Goal: Task Accomplishment & Management: Complete application form

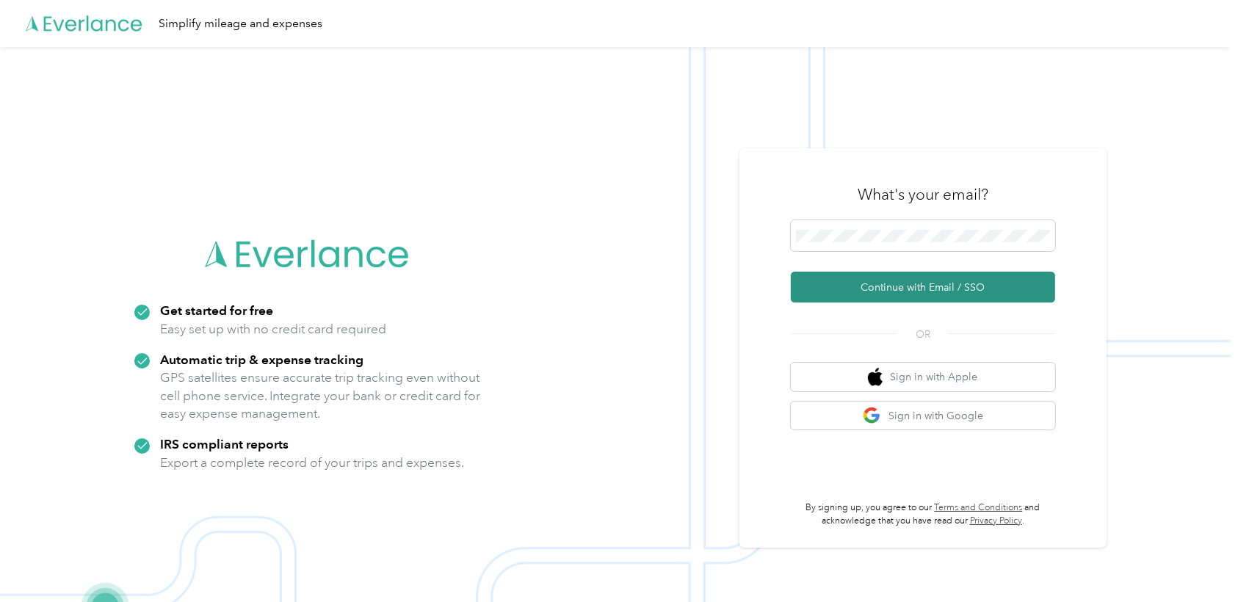
click at [881, 290] on button "Continue with Email / SSO" at bounding box center [923, 287] width 264 height 31
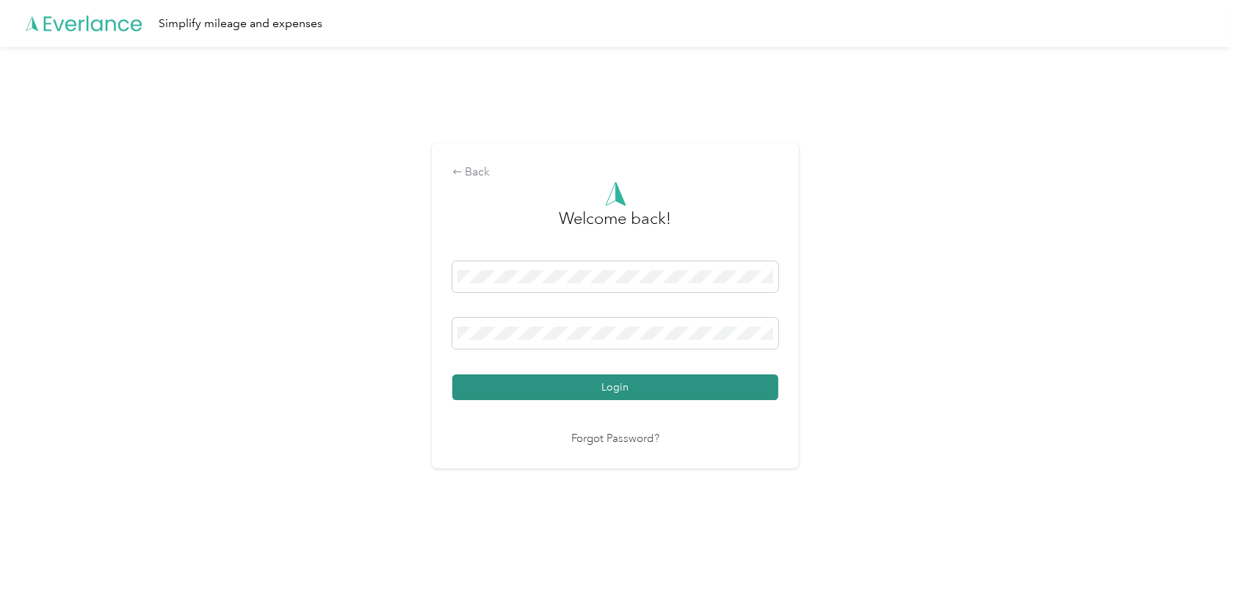
click at [576, 377] on button "Login" at bounding box center [615, 388] width 326 height 26
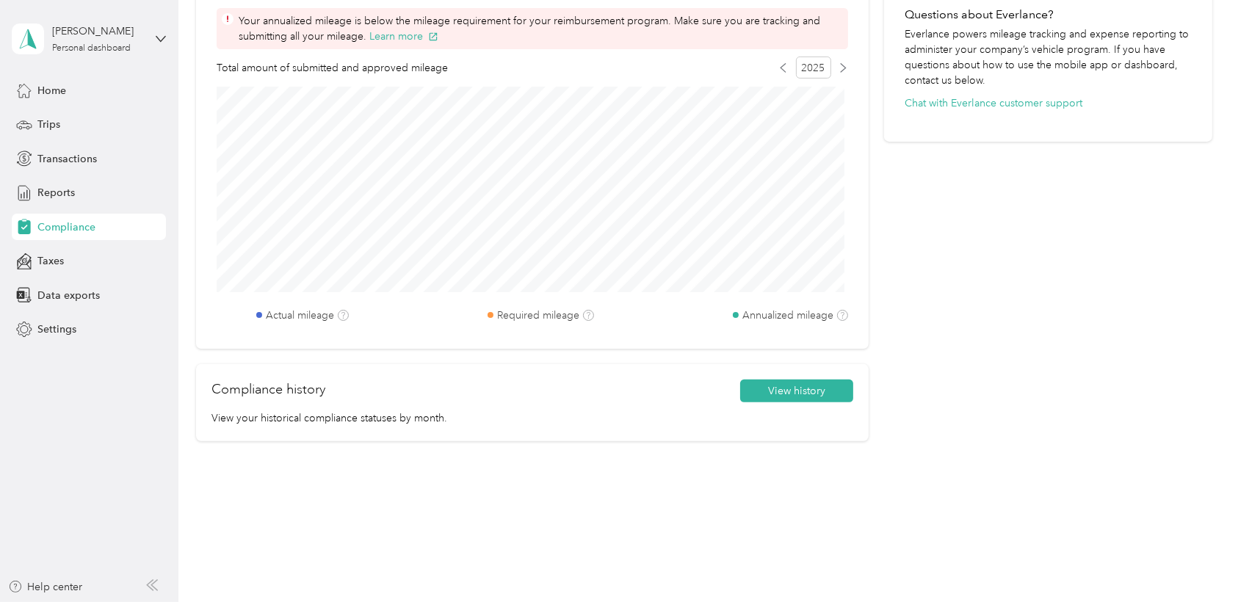
scroll to position [529, 0]
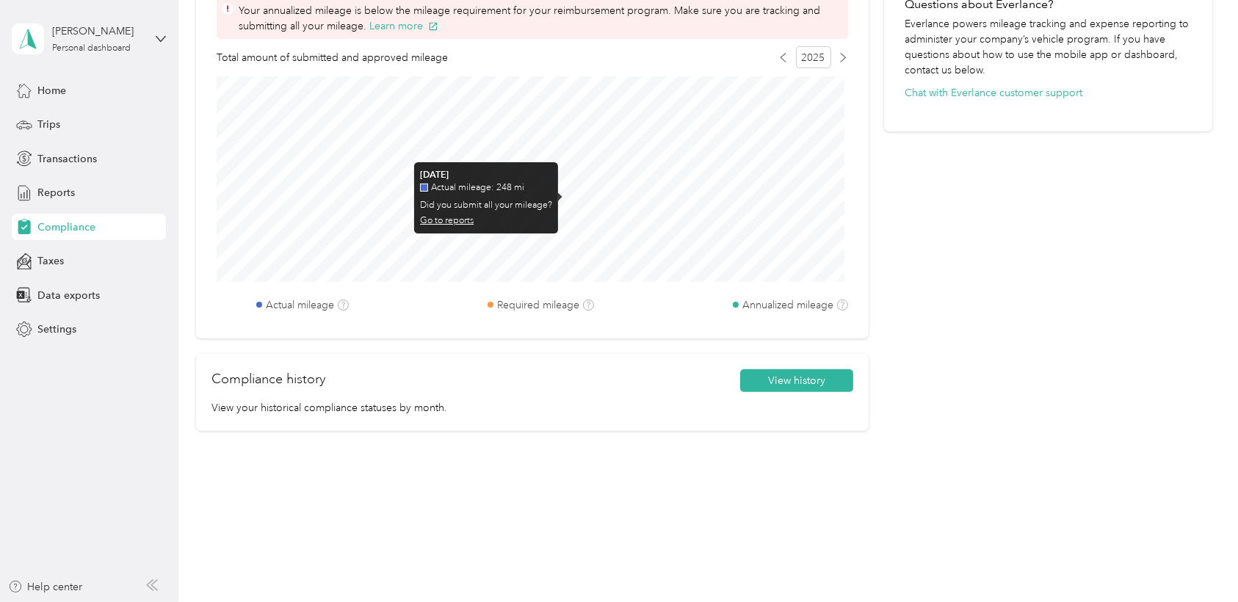
click at [452, 217] on link "Go to reports" at bounding box center [447, 220] width 54 height 11
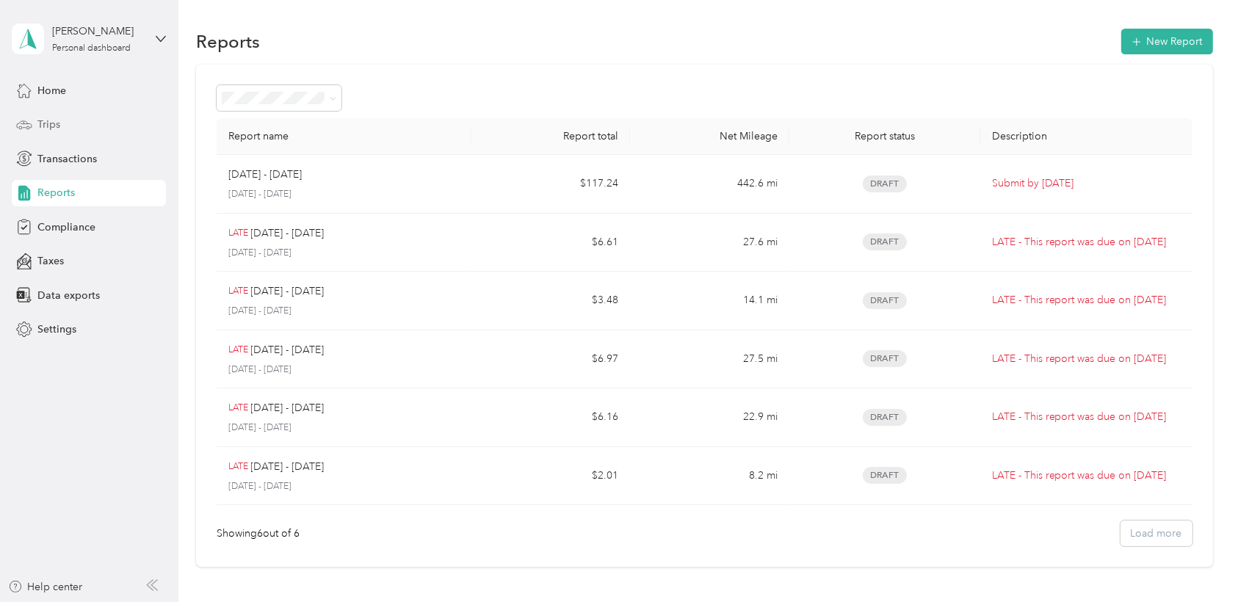
click at [52, 121] on span "Trips" at bounding box center [48, 124] width 23 height 15
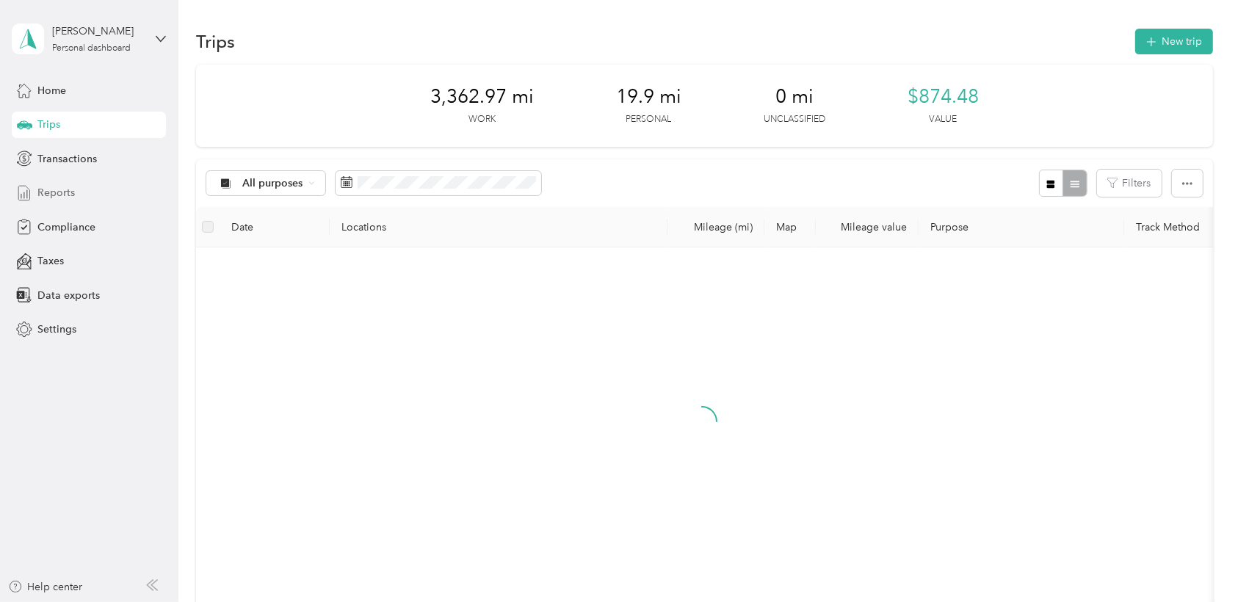
click at [52, 197] on span "Reports" at bounding box center [55, 192] width 37 height 15
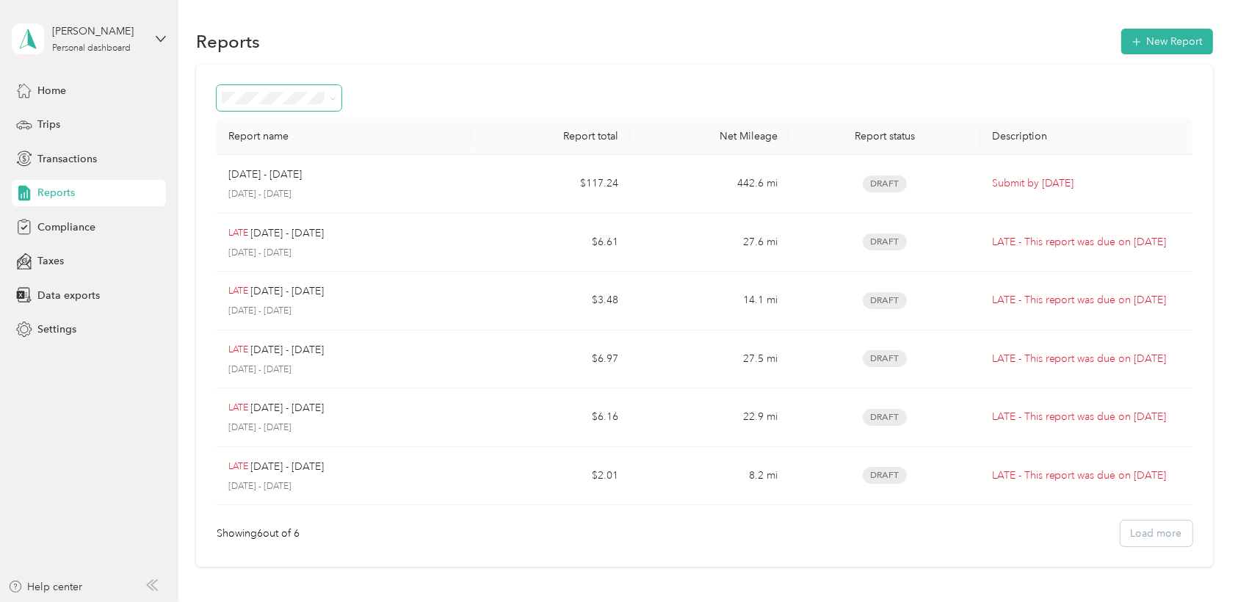
click at [328, 101] on span at bounding box center [331, 97] width 12 height 15
click at [334, 100] on icon at bounding box center [333, 98] width 7 height 7
click at [262, 227] on li "Approved" at bounding box center [279, 222] width 125 height 26
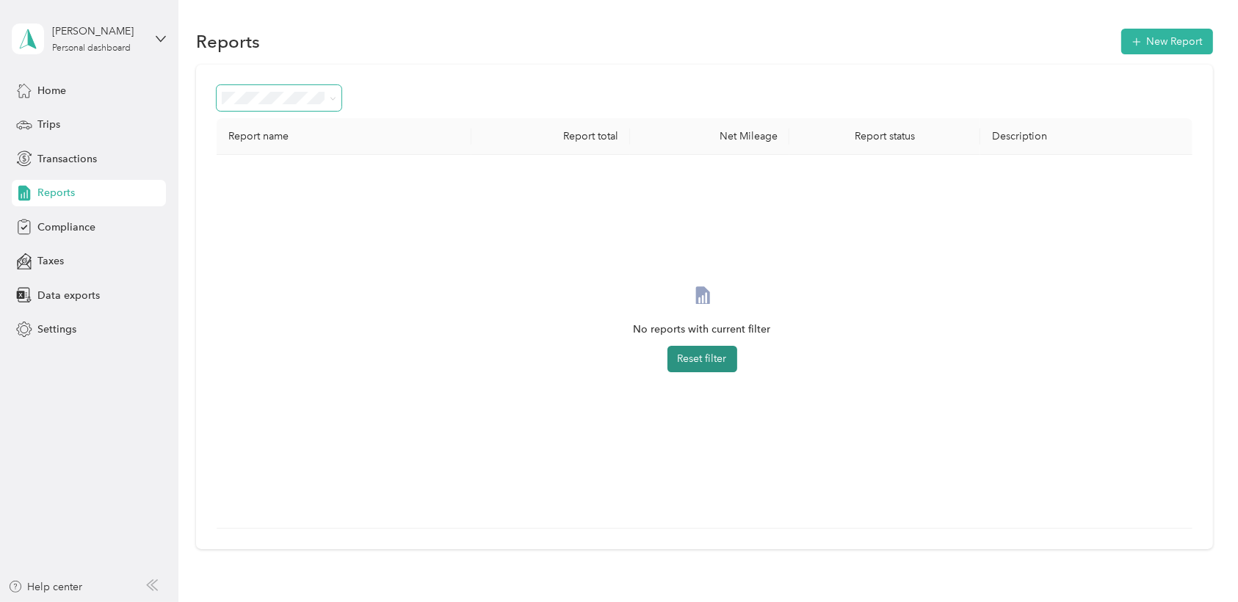
click at [709, 354] on button "Reset filter" at bounding box center [703, 359] width 70 height 26
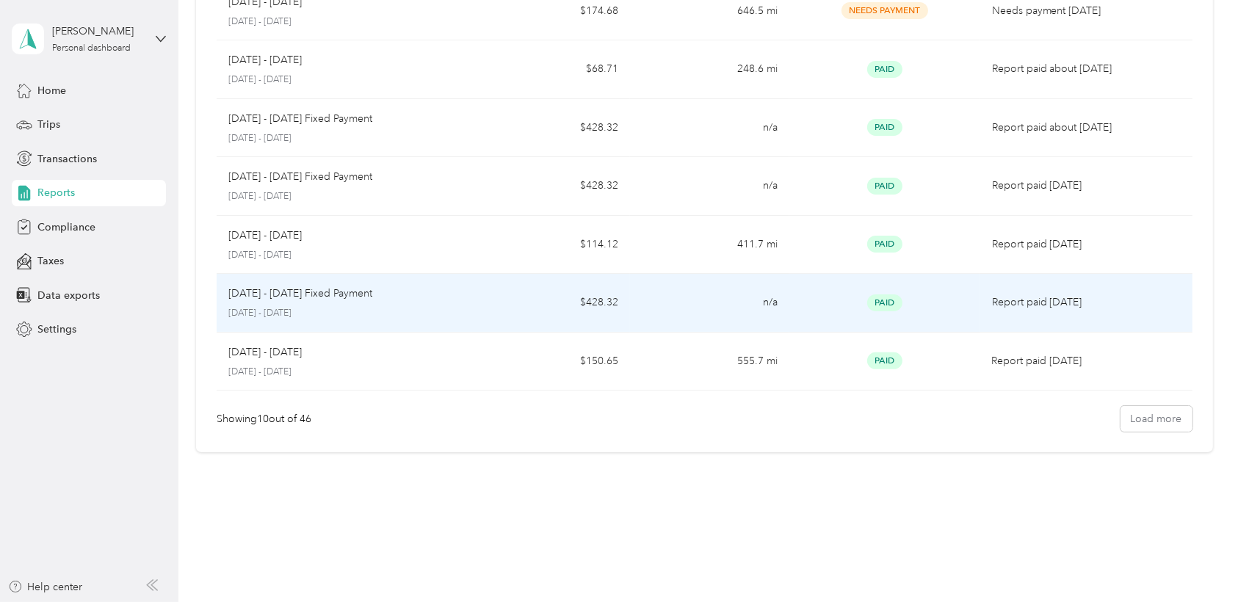
scroll to position [22, 0]
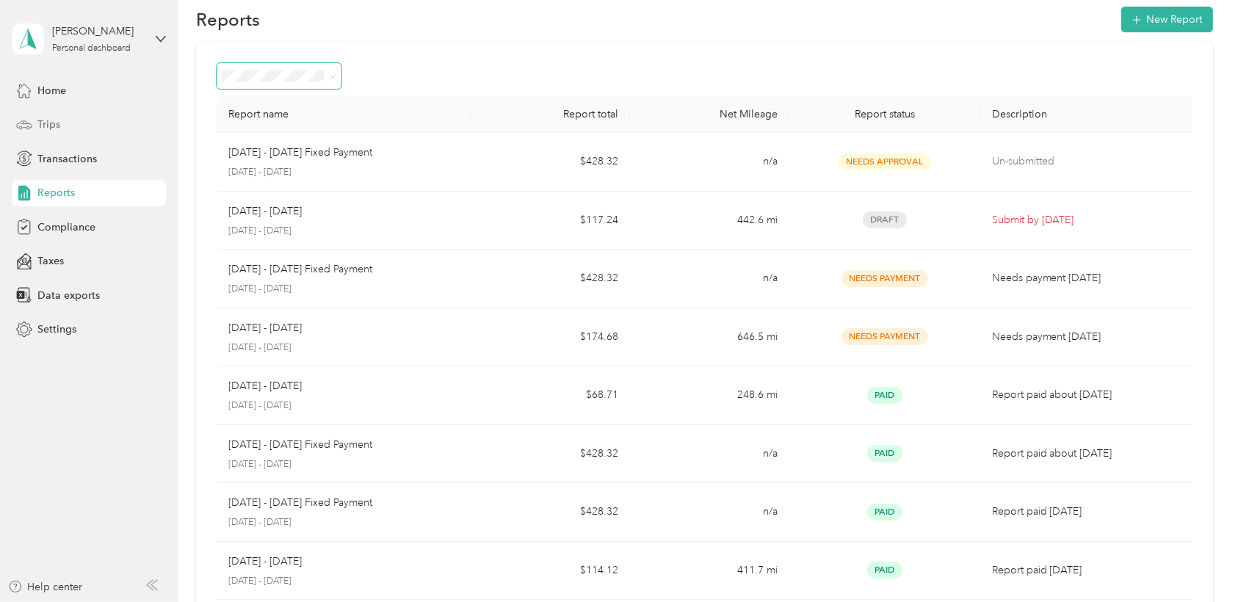
click at [47, 127] on span "Trips" at bounding box center [48, 124] width 23 height 15
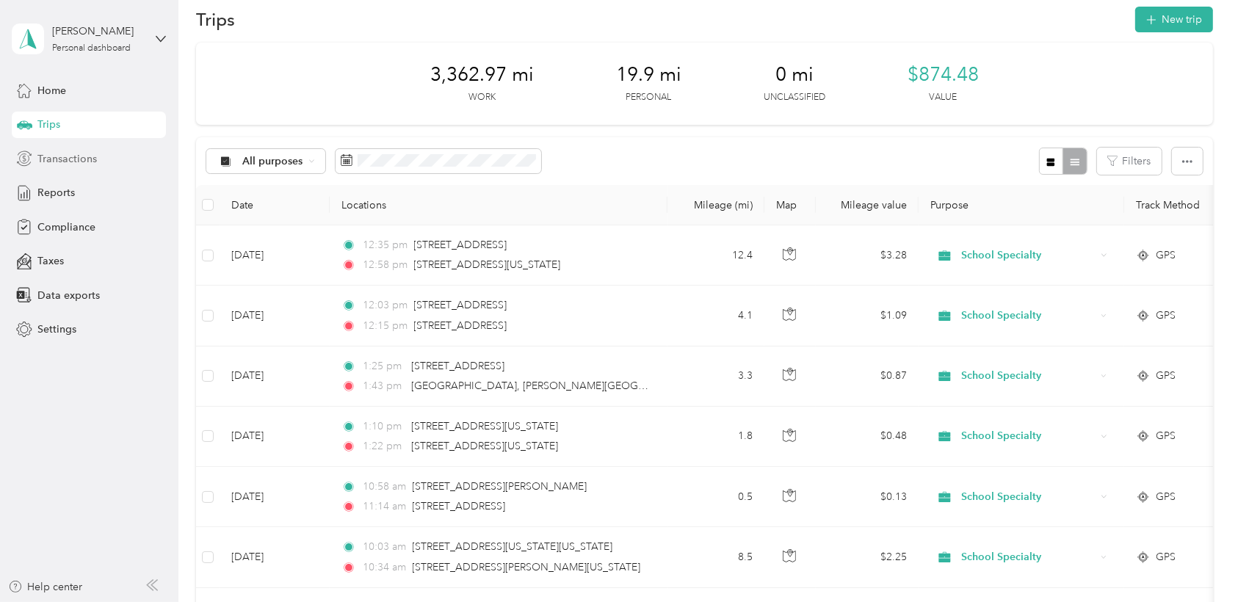
click at [61, 156] on span "Transactions" at bounding box center [66, 158] width 59 height 15
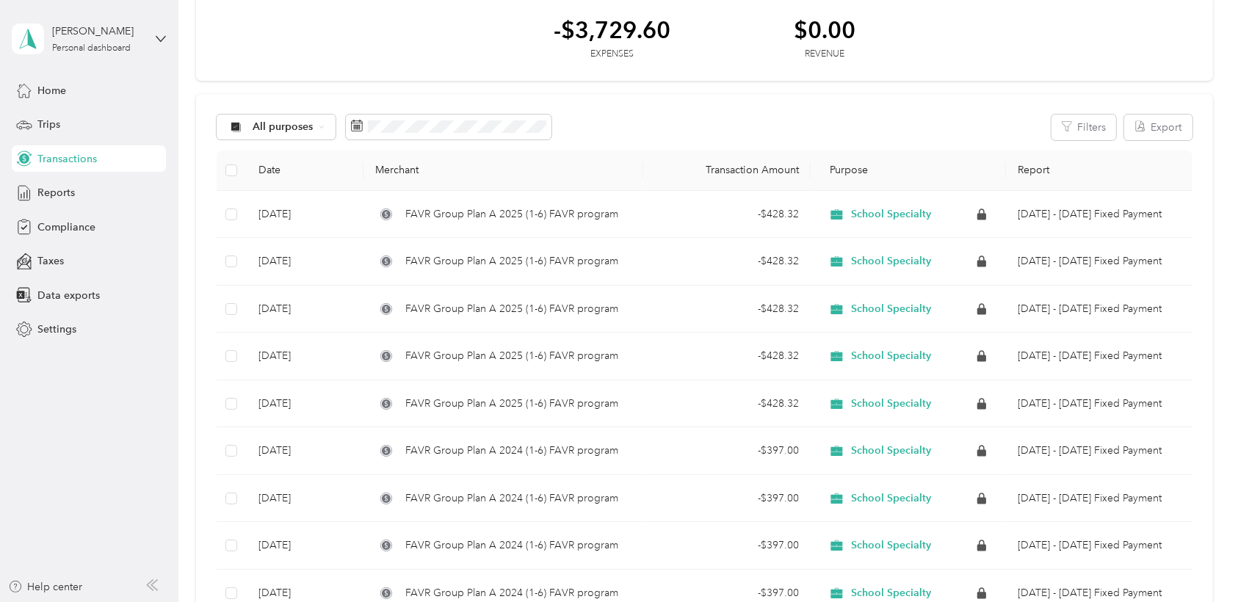
scroll to position [22, 0]
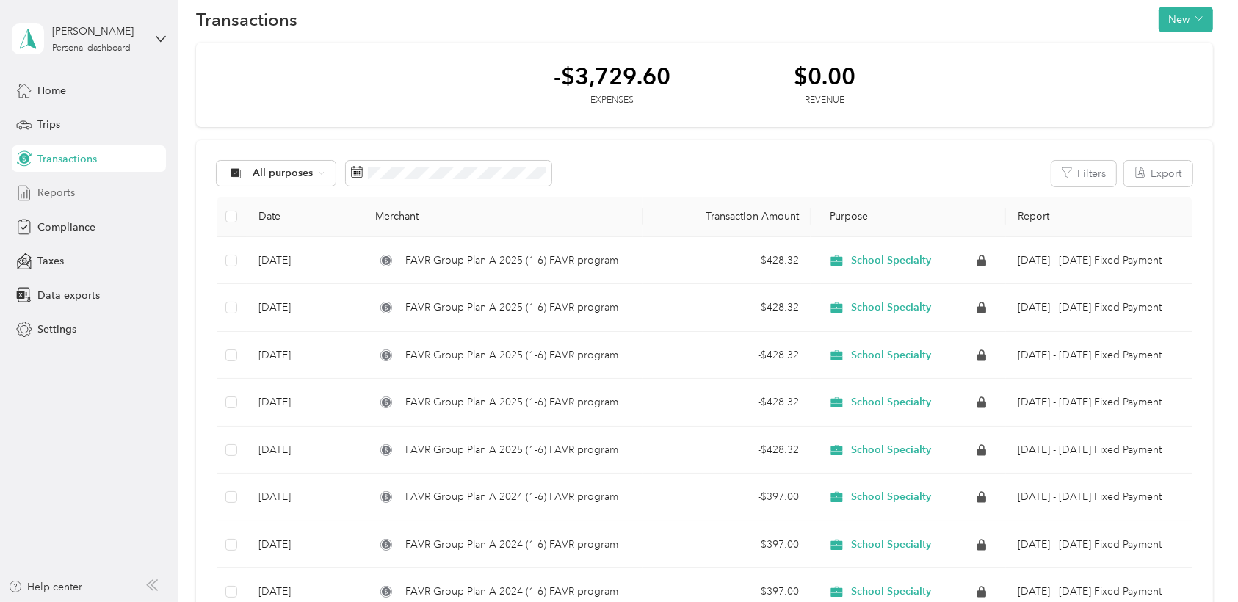
click at [46, 187] on span "Reports" at bounding box center [55, 192] width 37 height 15
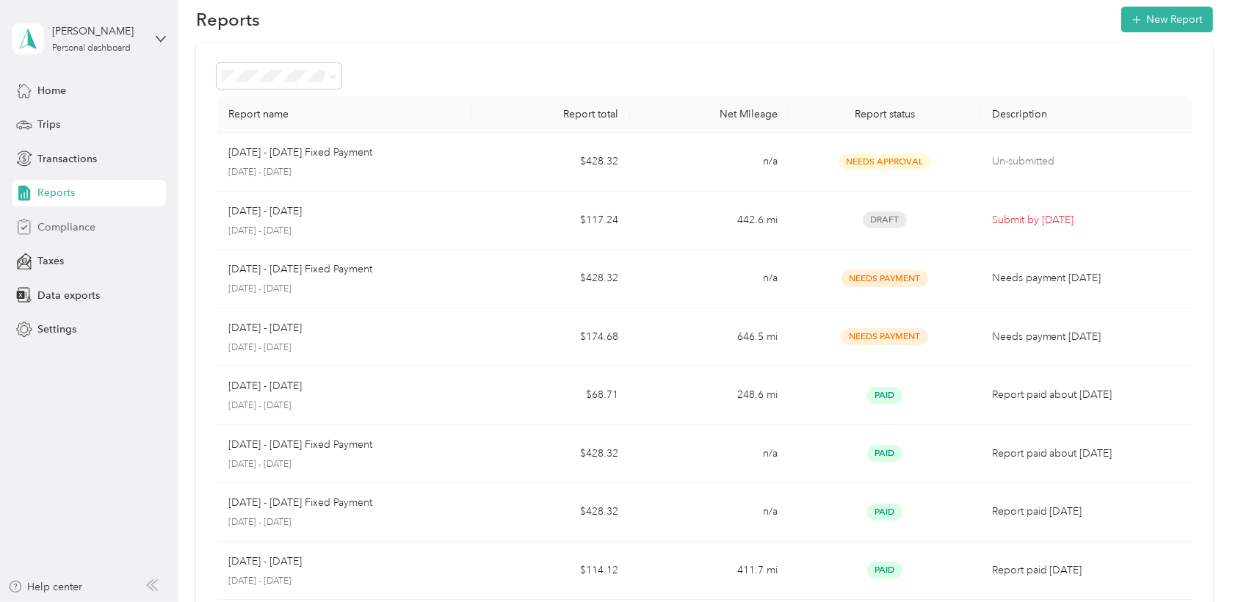
click at [57, 226] on span "Compliance" at bounding box center [66, 227] width 58 height 15
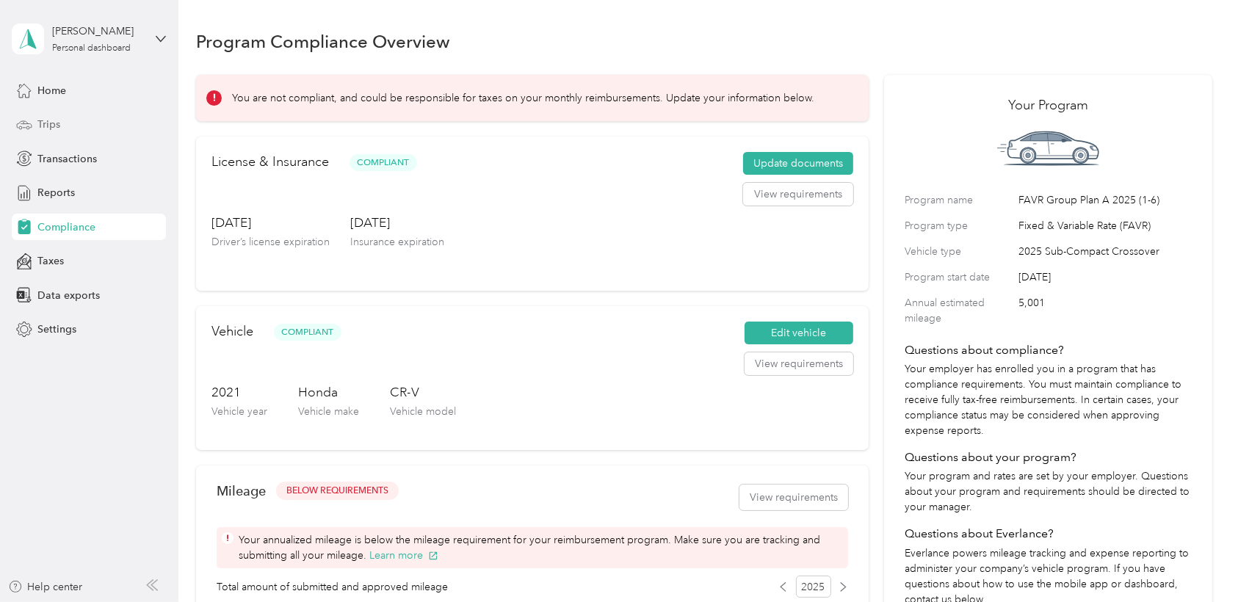
click at [45, 126] on span "Trips" at bounding box center [48, 124] width 23 height 15
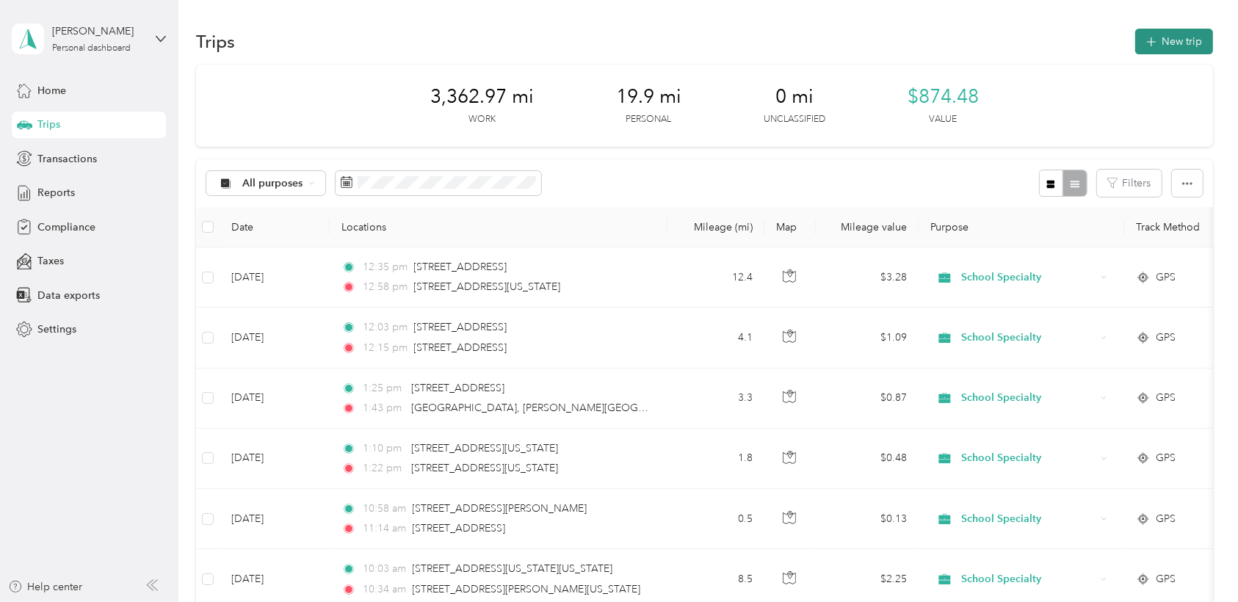
click at [1163, 40] on button "New trip" at bounding box center [1174, 42] width 78 height 26
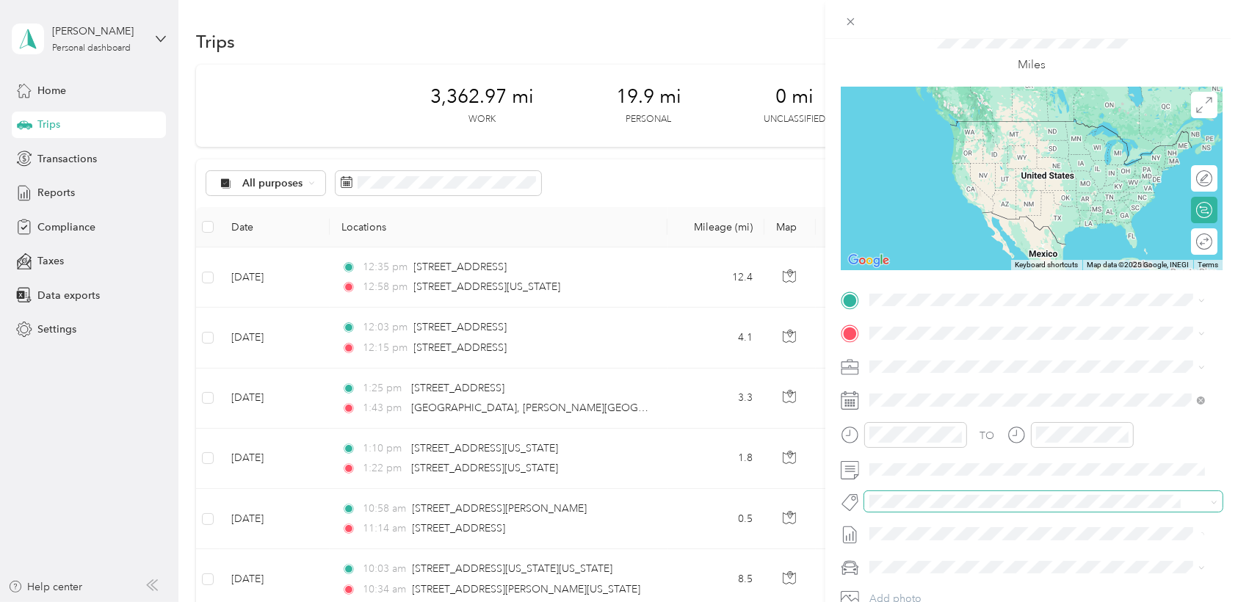
scroll to position [163, 0]
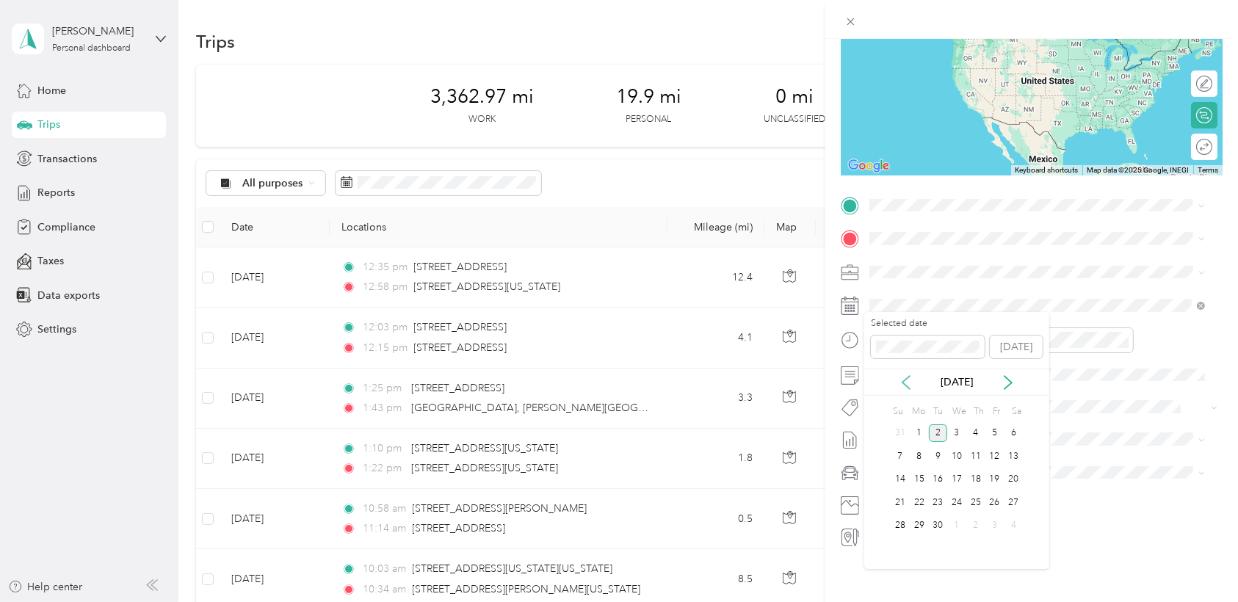
click at [906, 388] on icon at bounding box center [906, 382] width 15 height 15
click at [939, 531] on div "26" at bounding box center [938, 526] width 19 height 18
click at [883, 480] on div "10" at bounding box center [884, 483] width 35 height 21
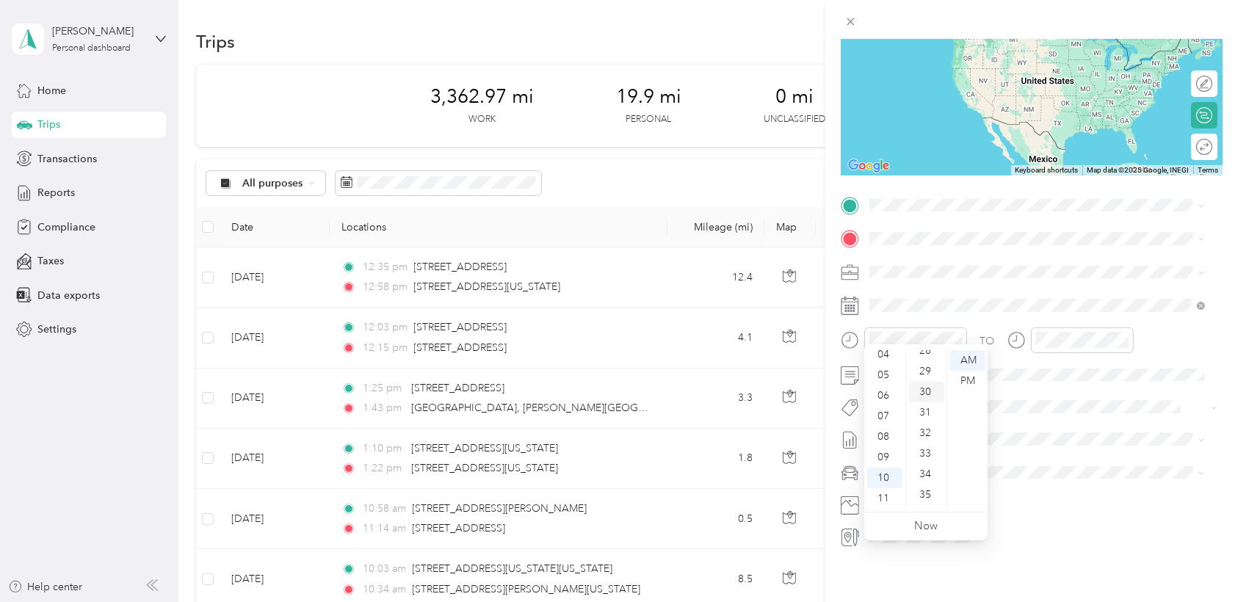
click at [926, 397] on div "30" at bounding box center [926, 392] width 35 height 21
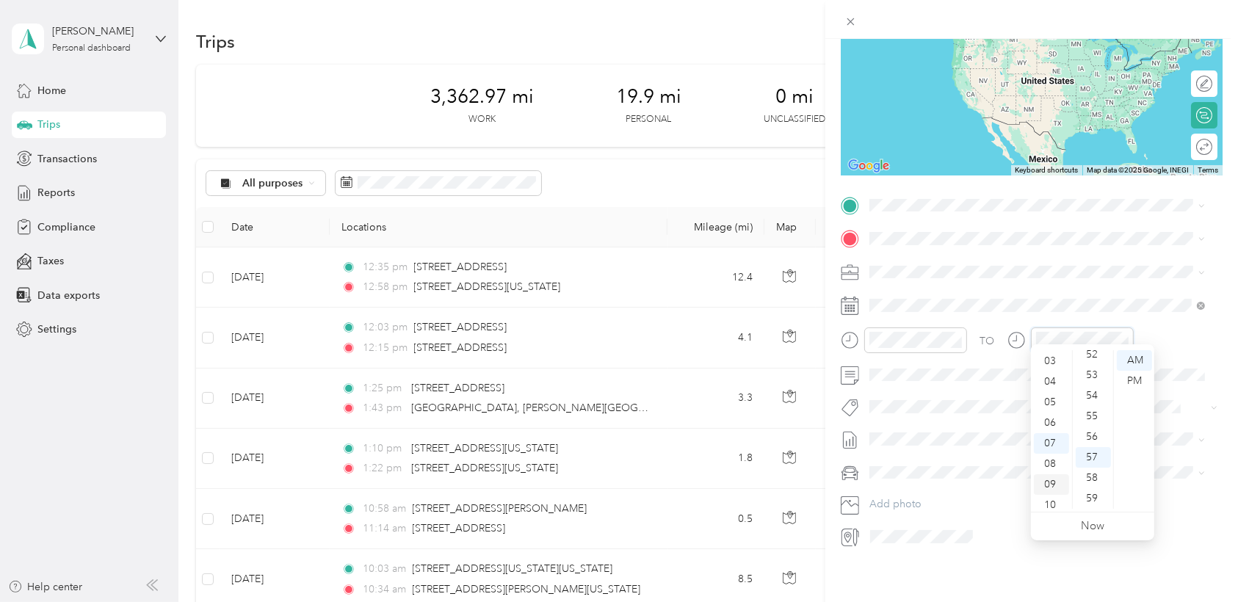
scroll to position [88, 0]
click at [1051, 499] on div "11" at bounding box center [1051, 498] width 35 height 21
click at [1087, 361] on div "00" at bounding box center [1093, 360] width 35 height 21
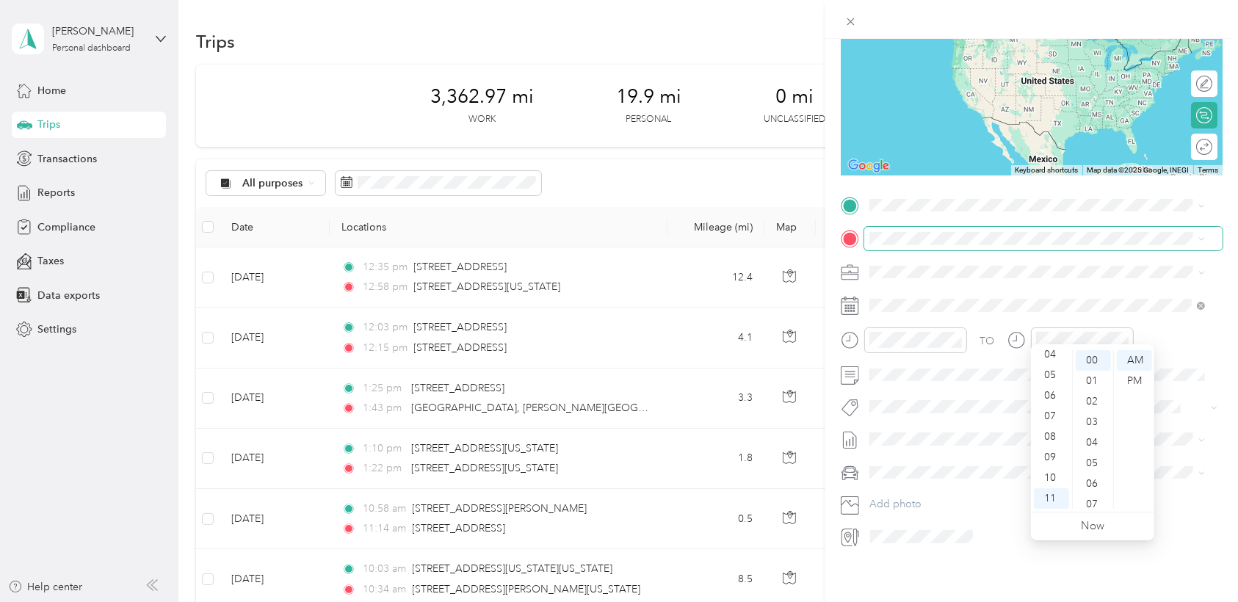
click at [1120, 236] on span at bounding box center [1043, 238] width 358 height 23
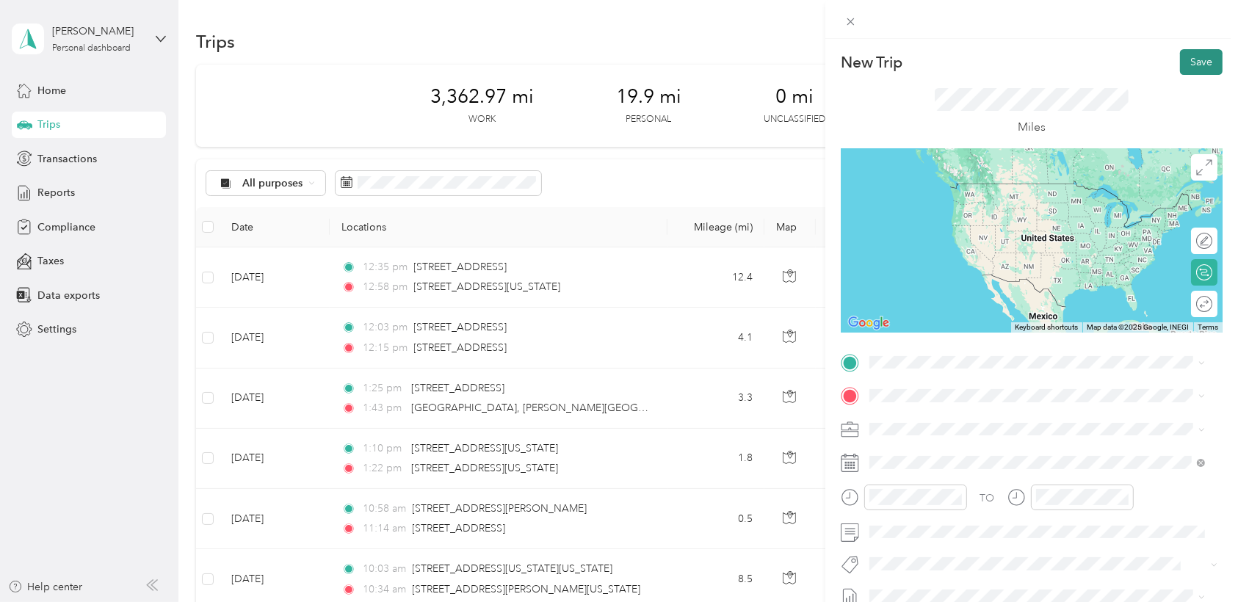
drag, startPoint x: 1190, startPoint y: 48, endPoint x: 1196, endPoint y: 54, distance: 8.4
click at [1191, 48] on div "New Trip Save This trip cannot be edited because it is either under review, app…" at bounding box center [1031, 340] width 413 height 602
click at [922, 423] on li "[STREET_ADDRESS][US_STATE]" at bounding box center [1037, 408] width 346 height 30
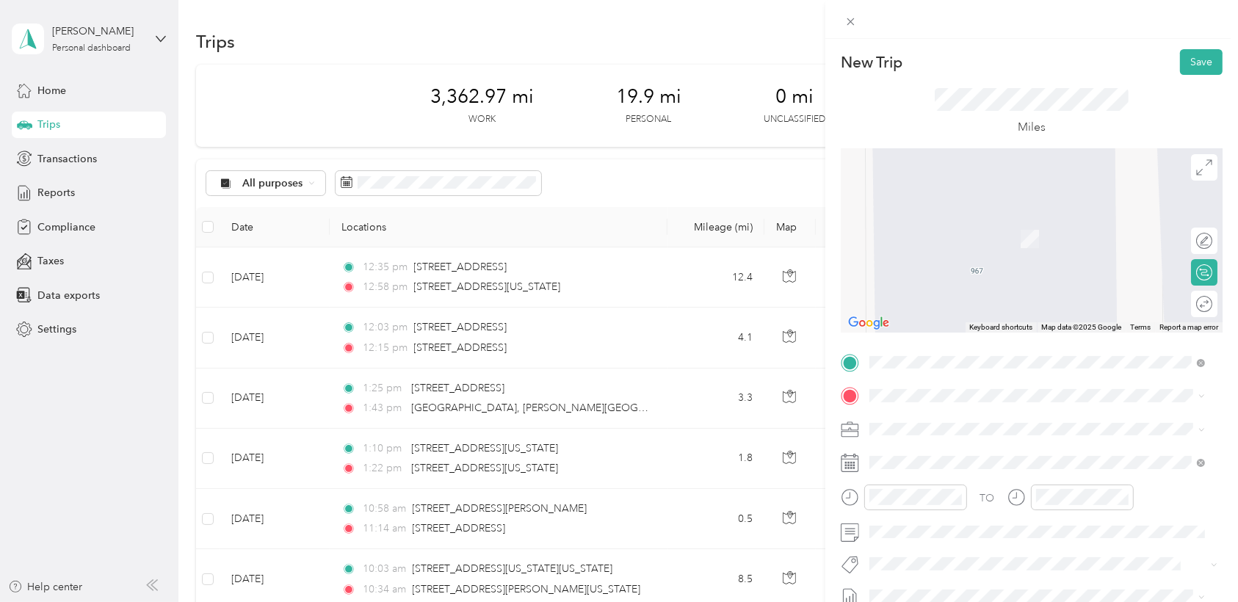
click at [977, 215] on span "[STREET_ADDRESS][PERSON_NAME][US_STATE]" at bounding box center [1011, 208] width 228 height 13
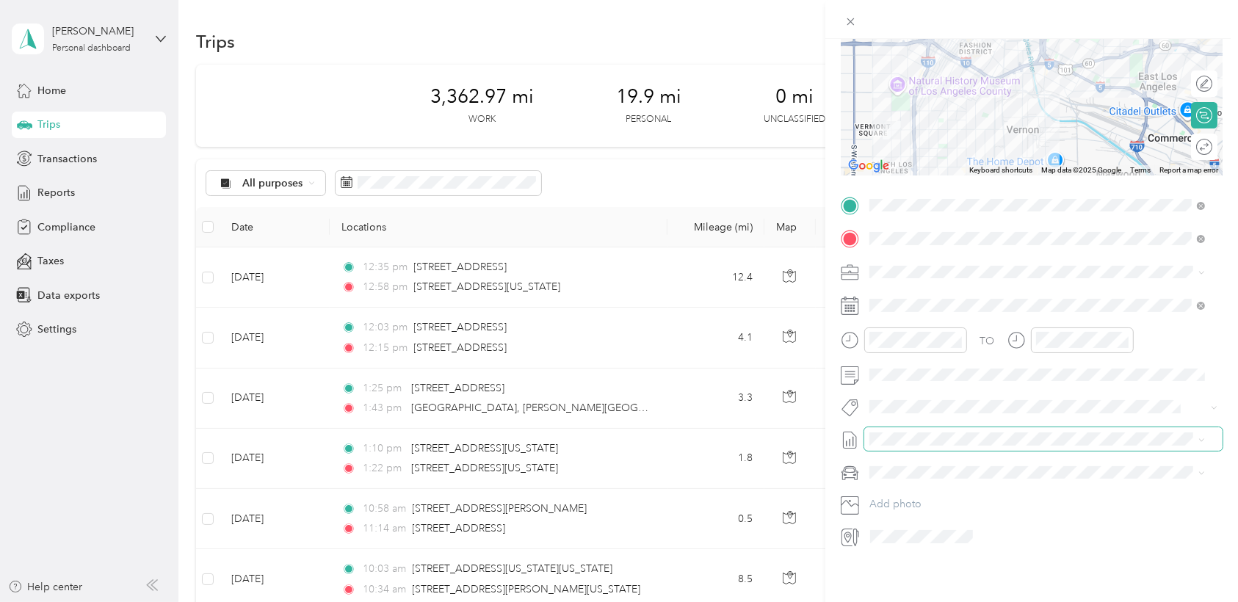
scroll to position [163, 0]
click at [1032, 375] on span at bounding box center [1043, 375] width 358 height 23
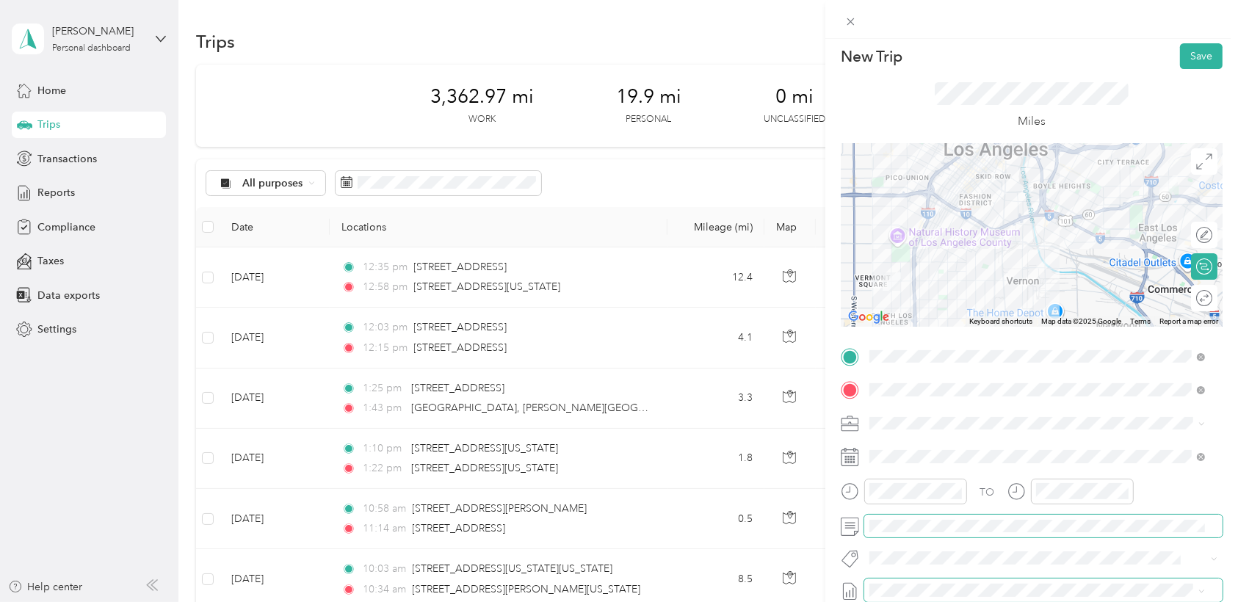
scroll to position [0, 0]
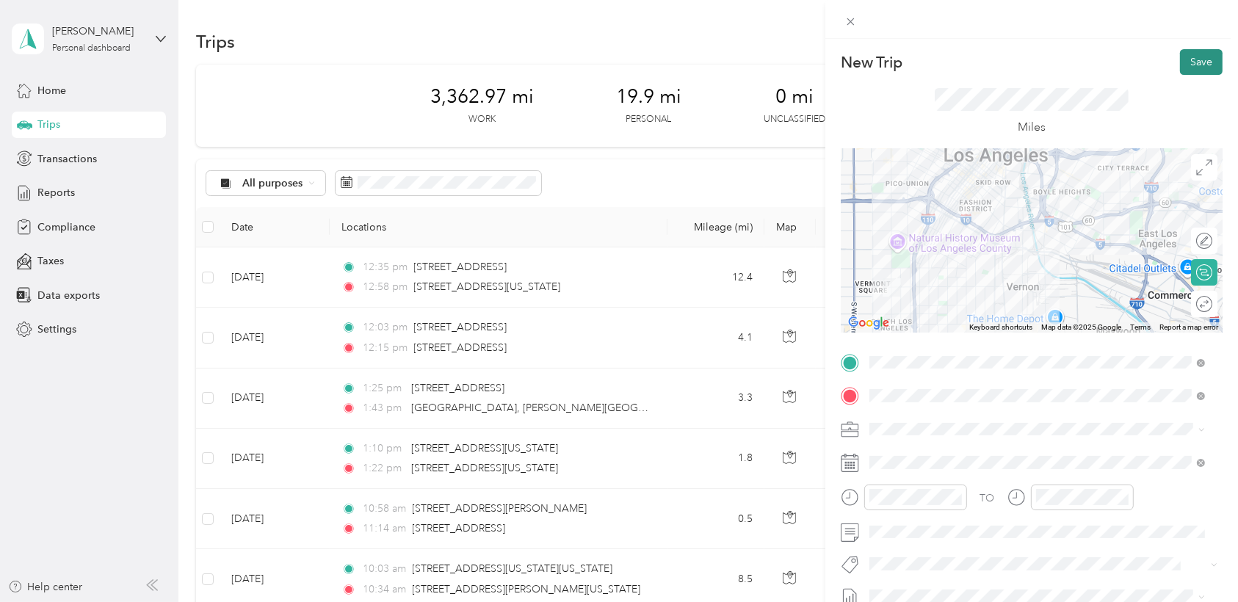
click at [1187, 64] on button "Save" at bounding box center [1201, 62] width 43 height 26
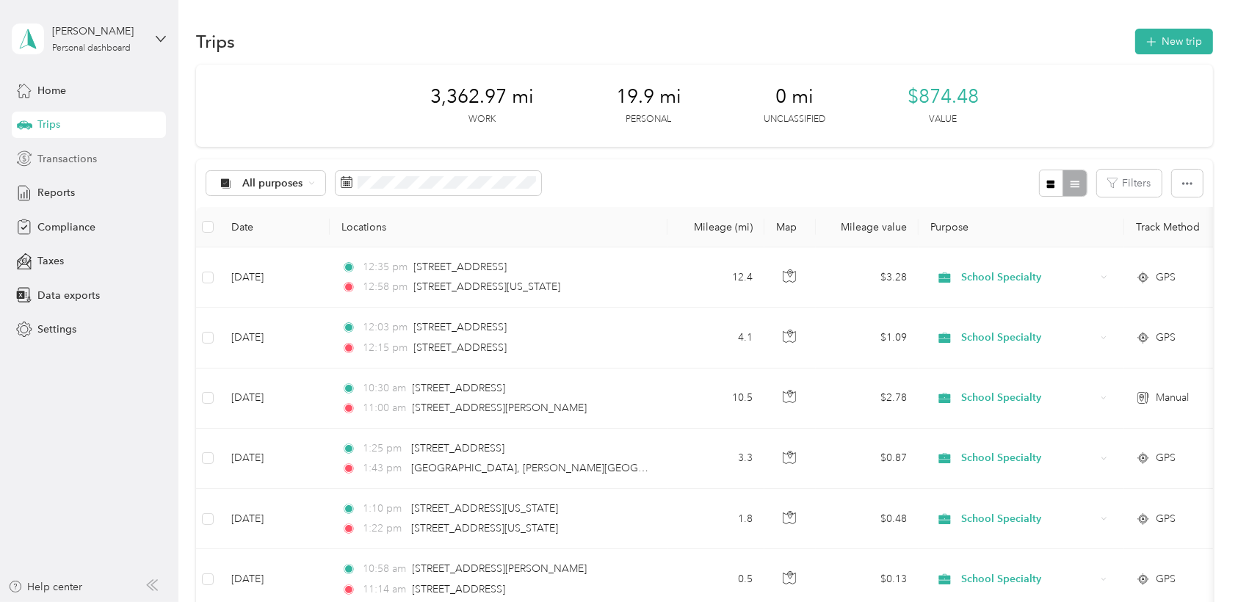
click at [65, 156] on span "Transactions" at bounding box center [66, 158] width 59 height 15
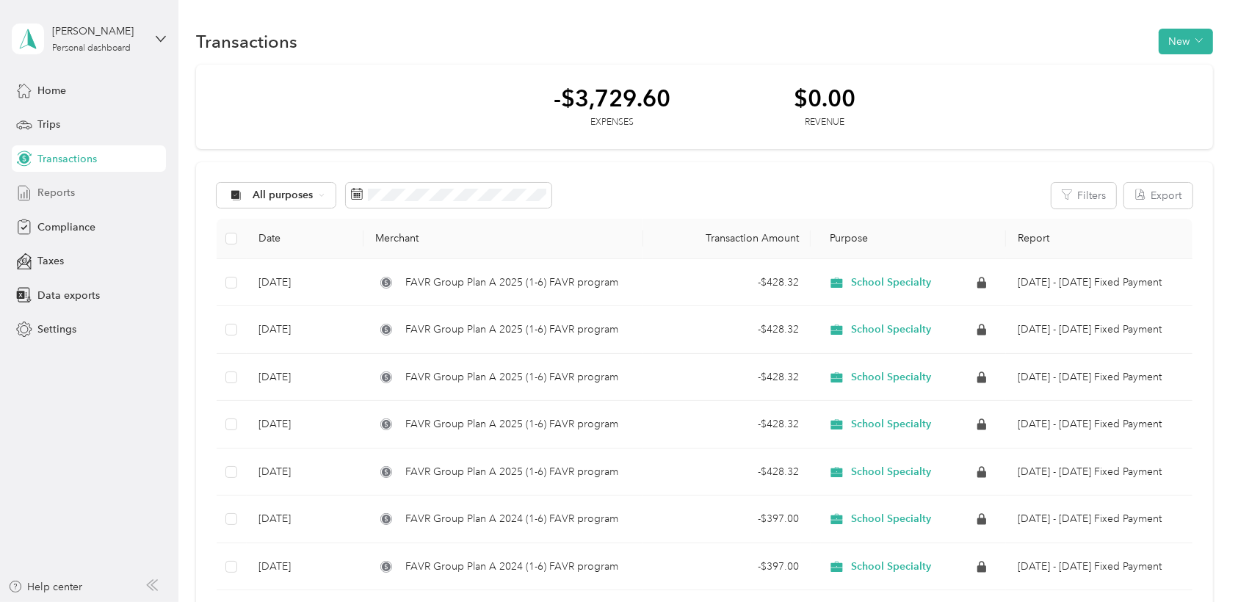
click at [67, 189] on span "Reports" at bounding box center [55, 192] width 37 height 15
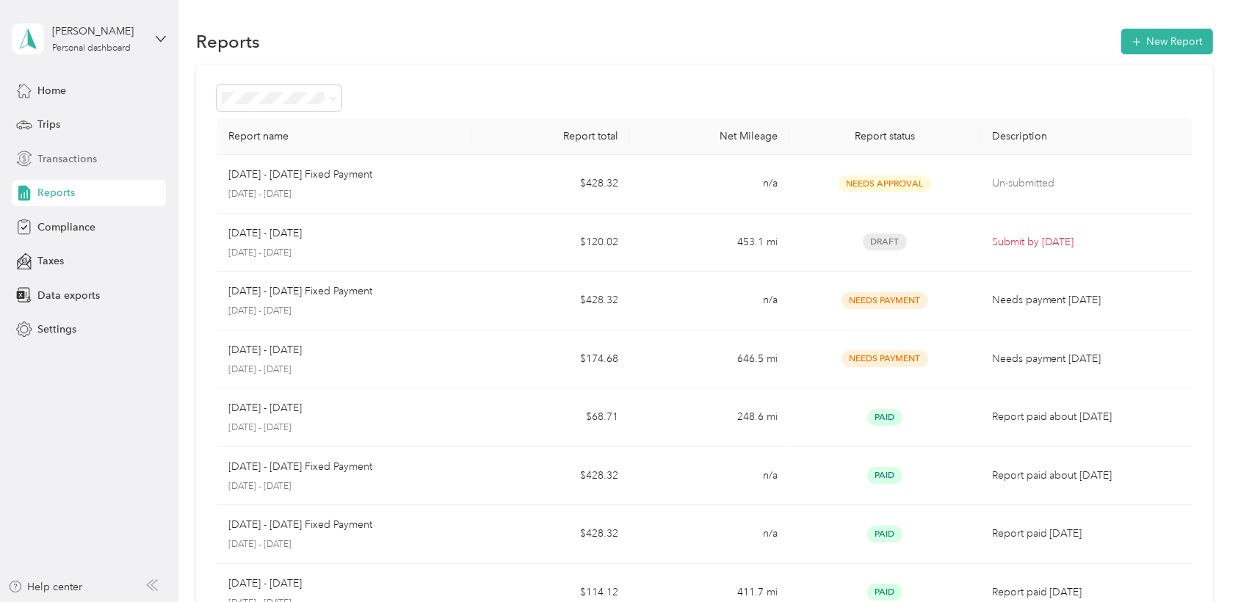
click at [69, 156] on span "Transactions" at bounding box center [66, 158] width 59 height 15
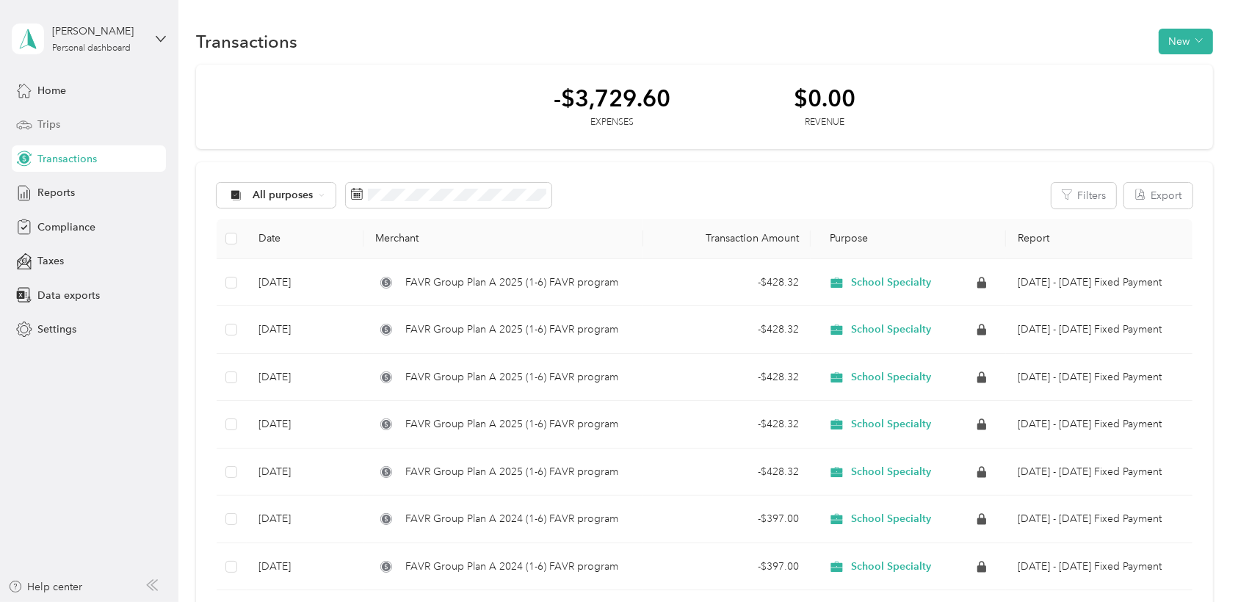
click at [41, 120] on span "Trips" at bounding box center [48, 124] width 23 height 15
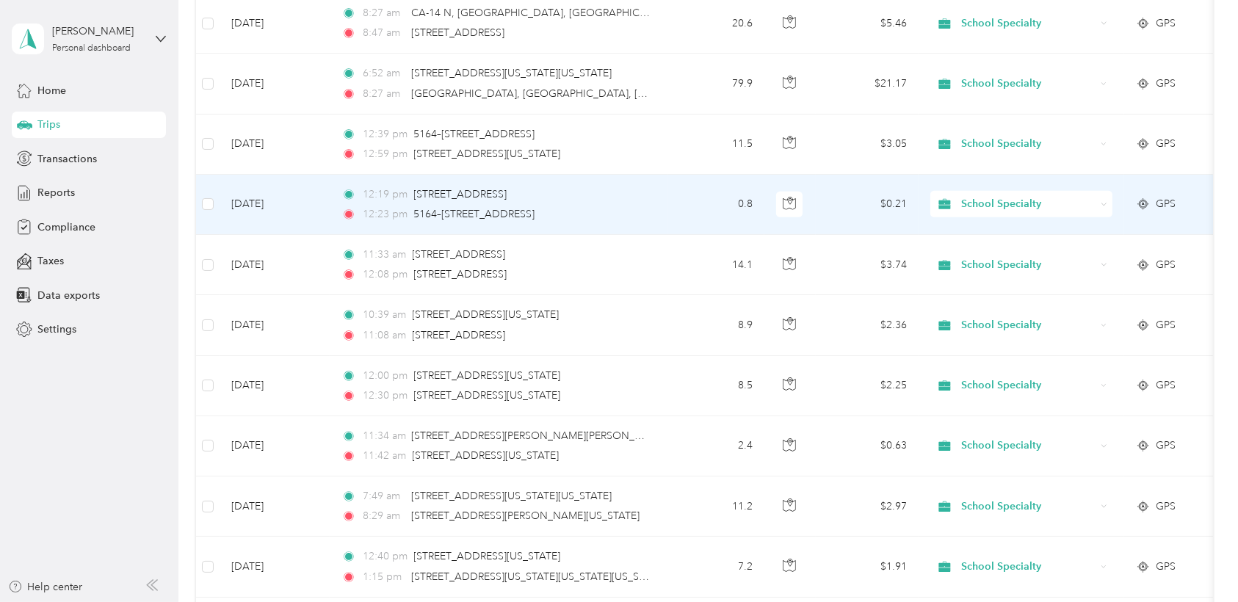
scroll to position [489, 0]
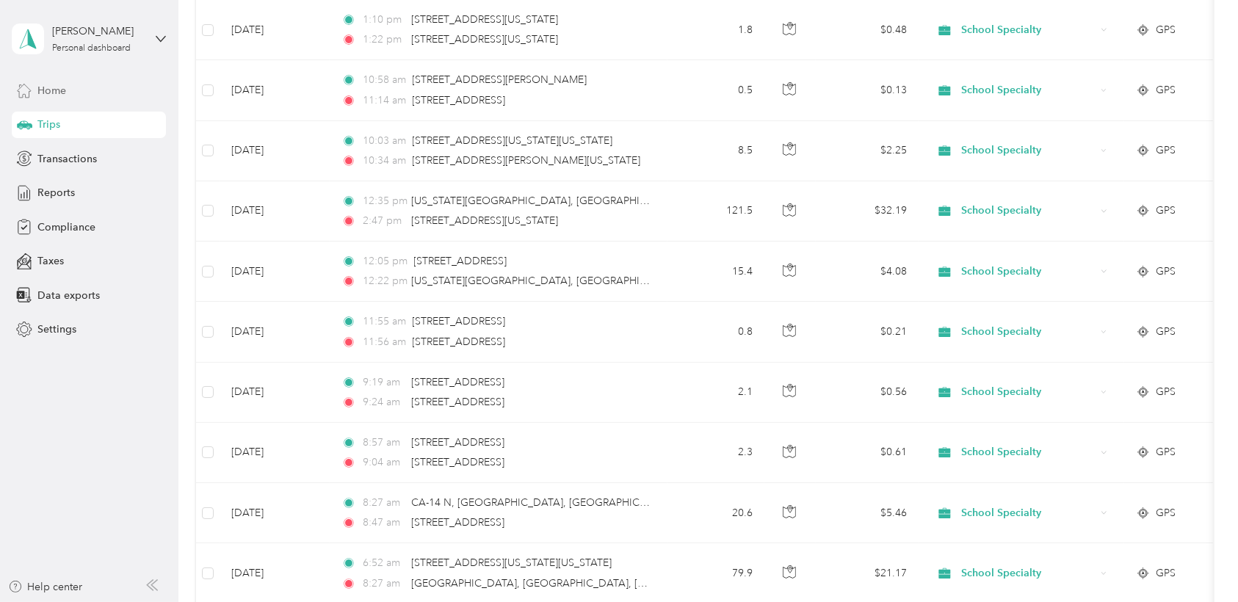
click at [53, 91] on span "Home" at bounding box center [51, 90] width 29 height 15
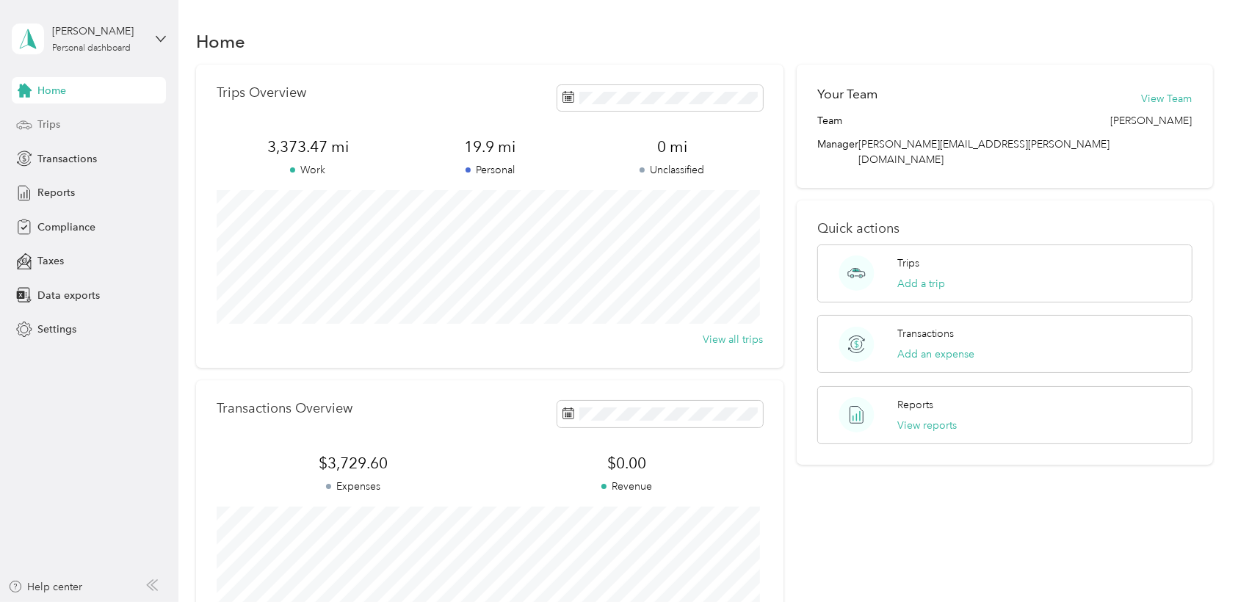
click at [47, 125] on span "Trips" at bounding box center [48, 124] width 23 height 15
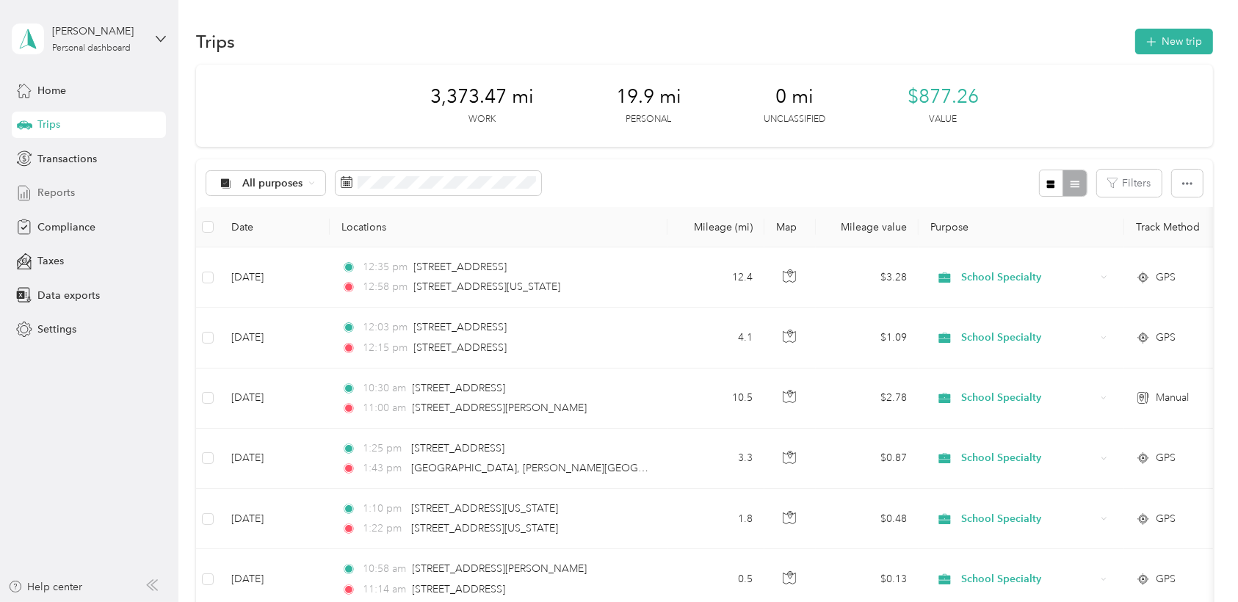
click at [63, 203] on div "Reports" at bounding box center [89, 193] width 154 height 26
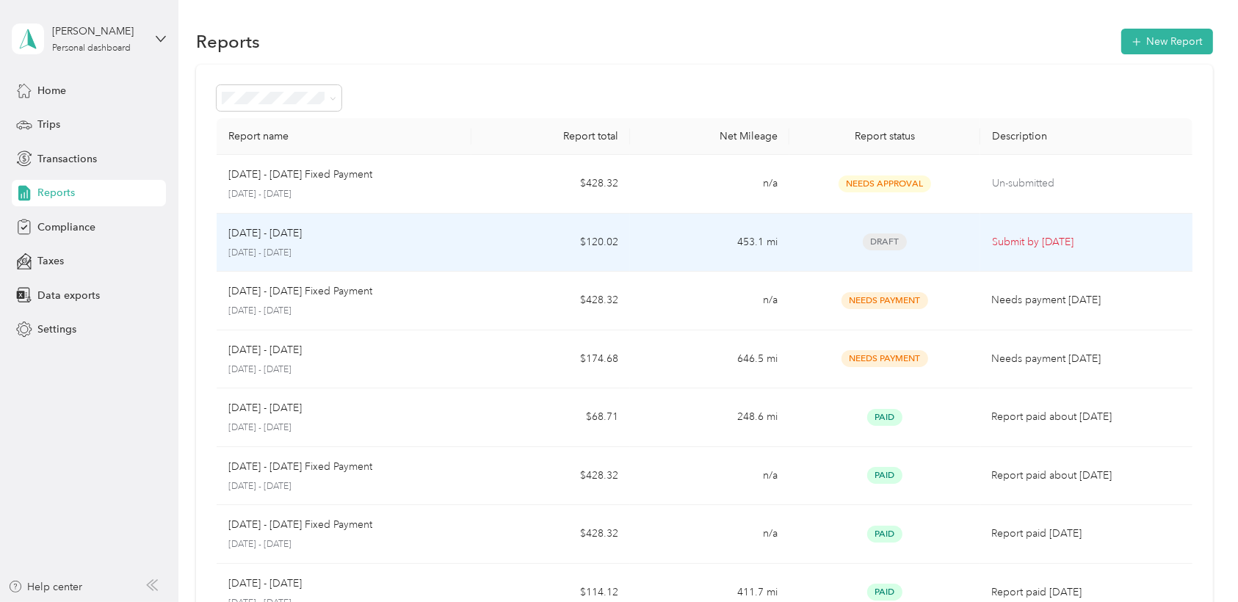
click at [886, 241] on span "Draft" at bounding box center [885, 242] width 44 height 17
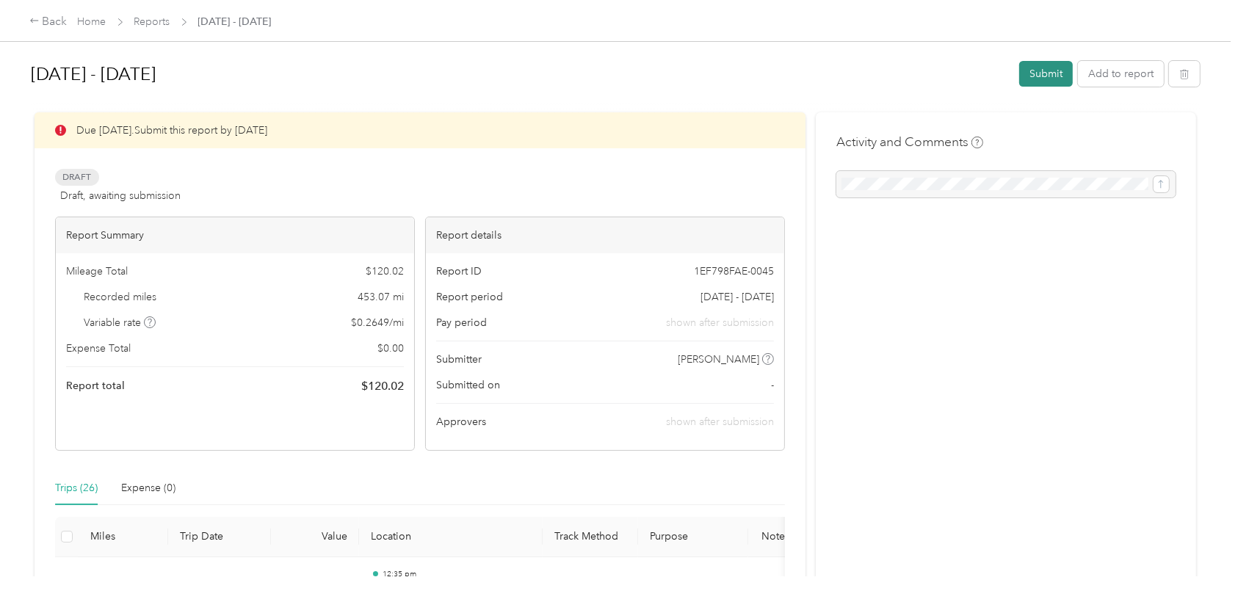
click at [1035, 68] on button "Submit" at bounding box center [1046, 74] width 54 height 26
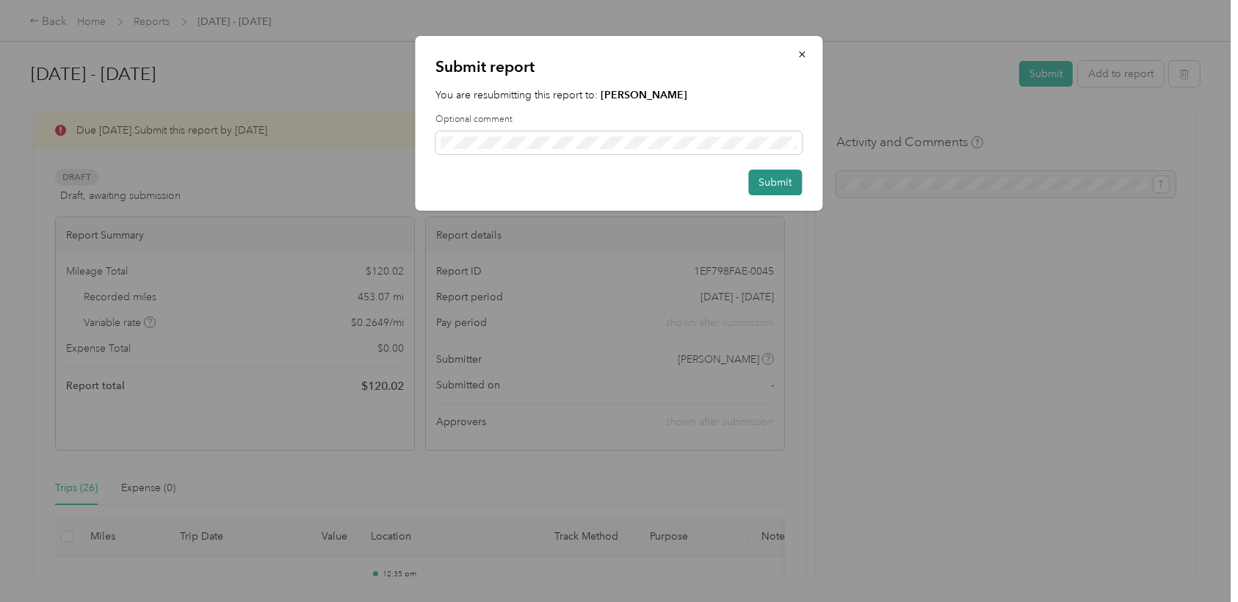
click at [775, 180] on button "Submit" at bounding box center [776, 183] width 54 height 26
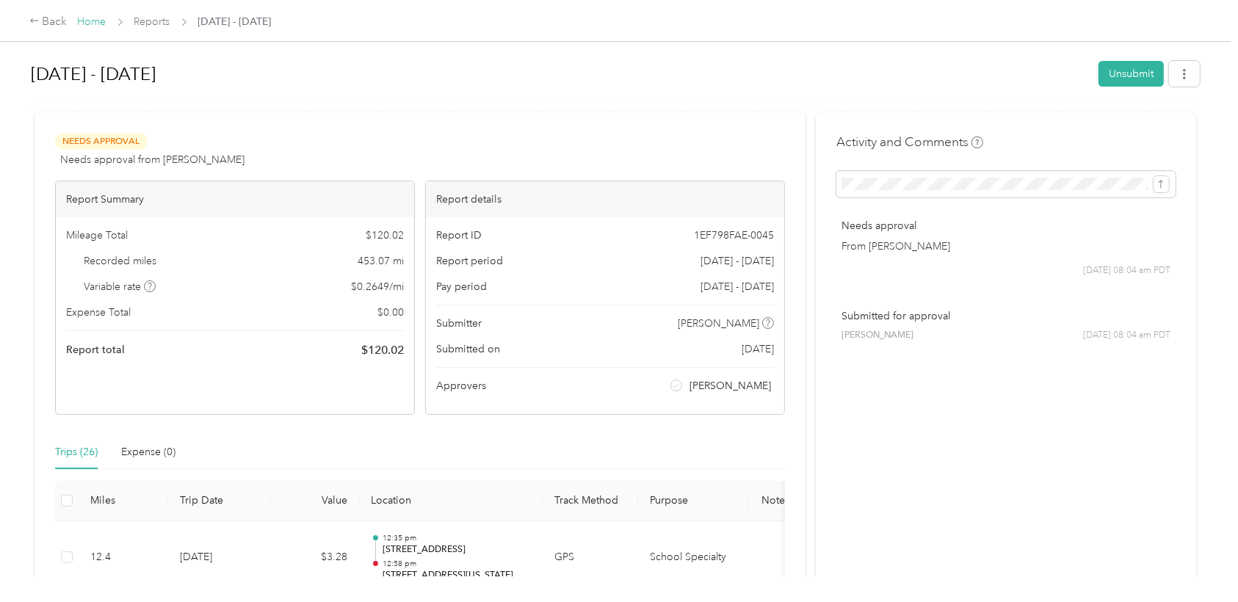
click at [89, 16] on link "Home" at bounding box center [92, 21] width 29 height 12
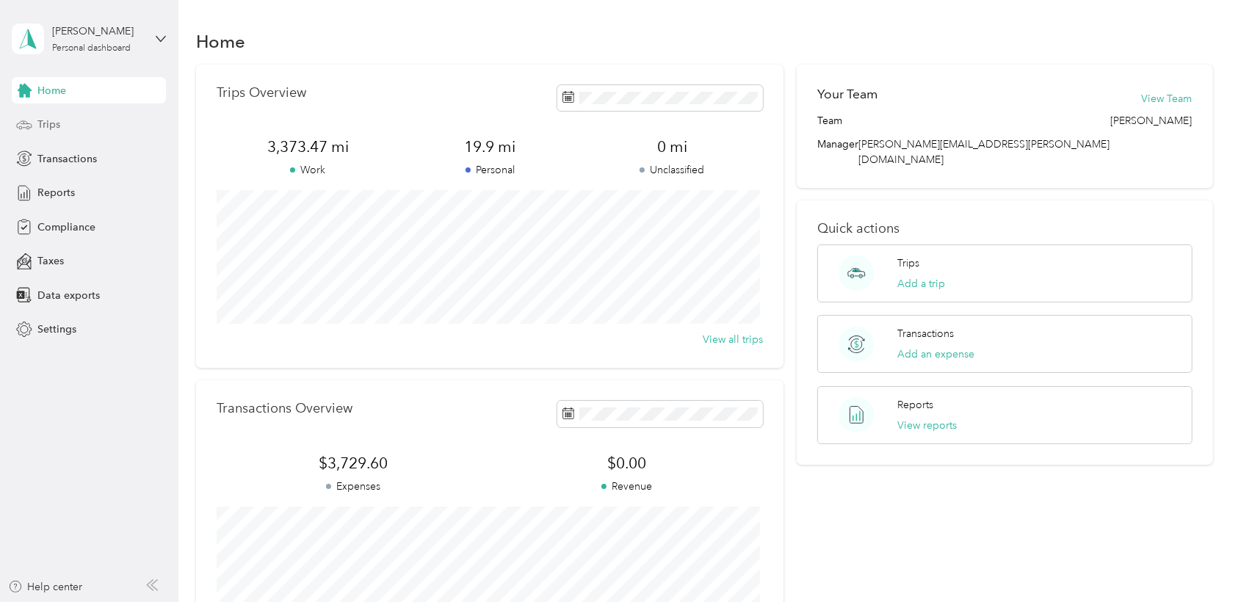
click at [52, 123] on span "Trips" at bounding box center [48, 124] width 23 height 15
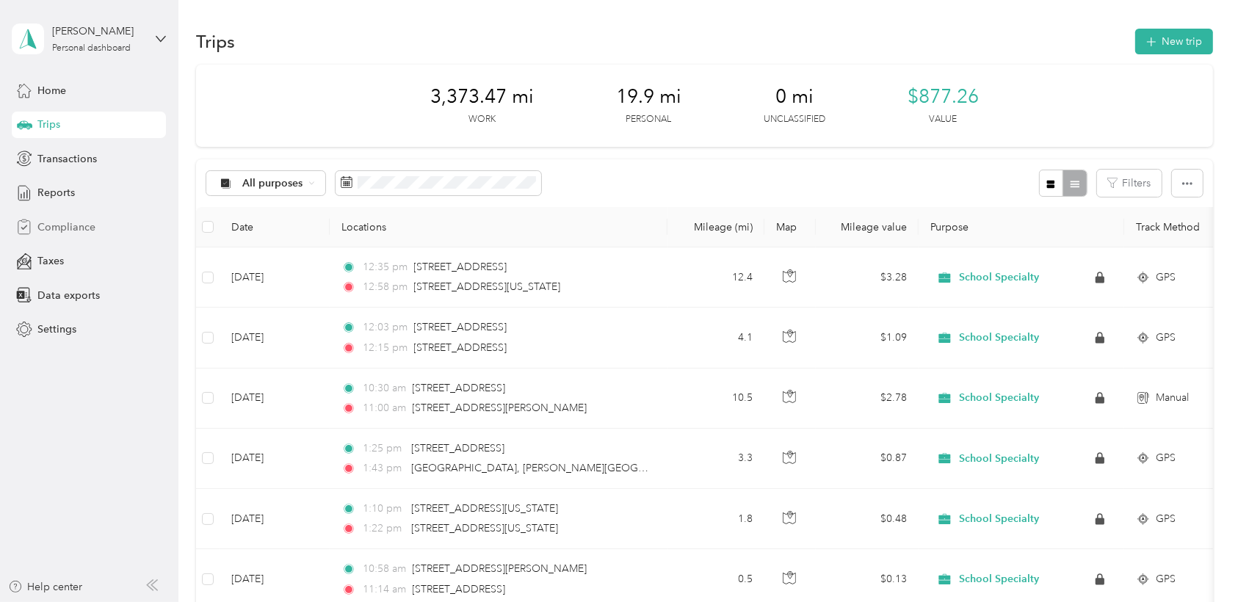
click at [48, 225] on span "Compliance" at bounding box center [66, 227] width 58 height 15
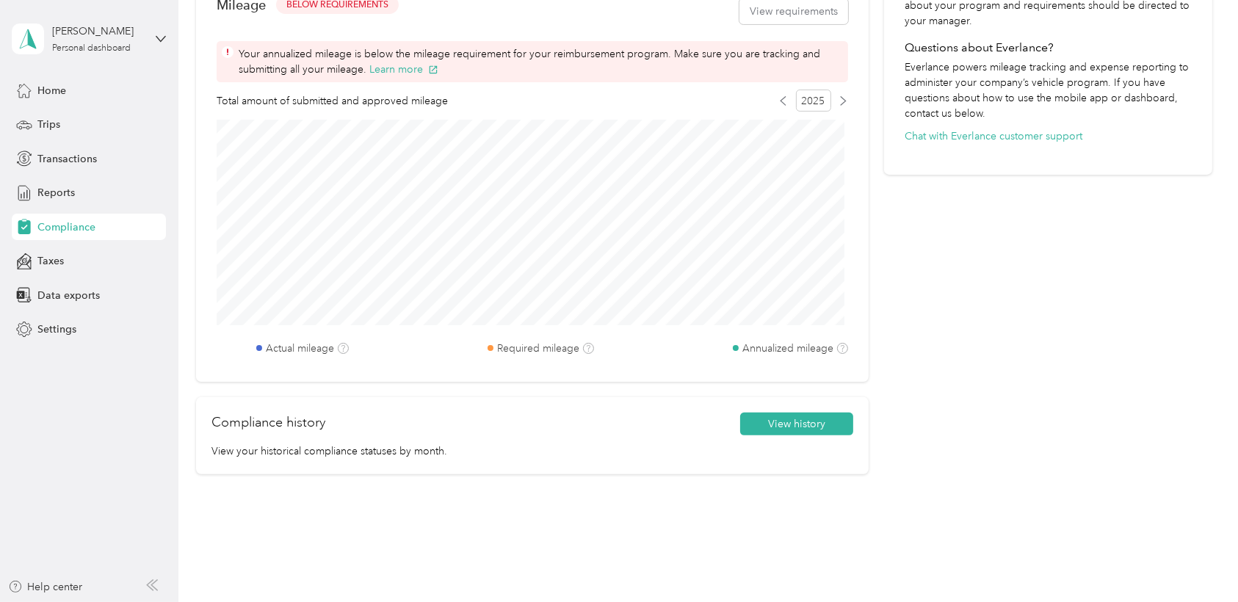
scroll to position [489, 0]
